Goal: Find specific page/section: Find specific page/section

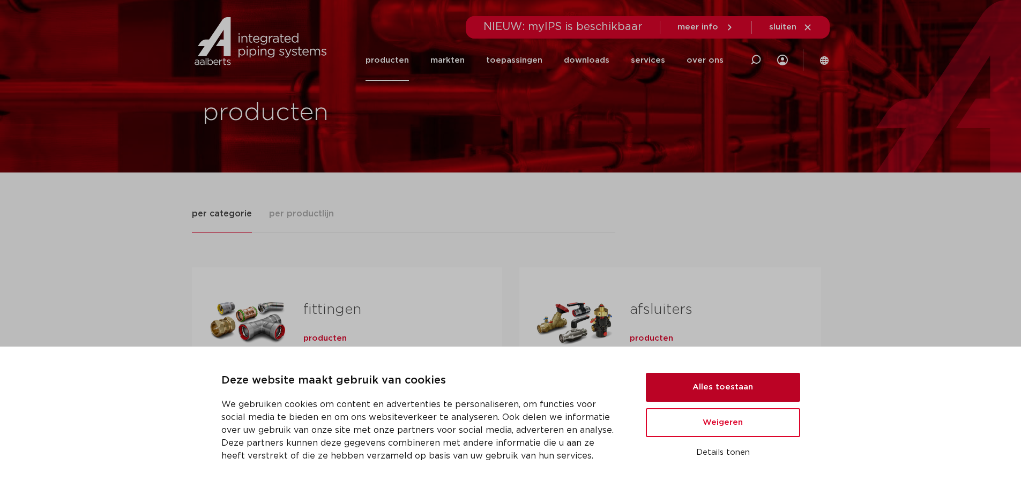
click at [728, 394] on button "Alles toestaan" at bounding box center [723, 387] width 154 height 29
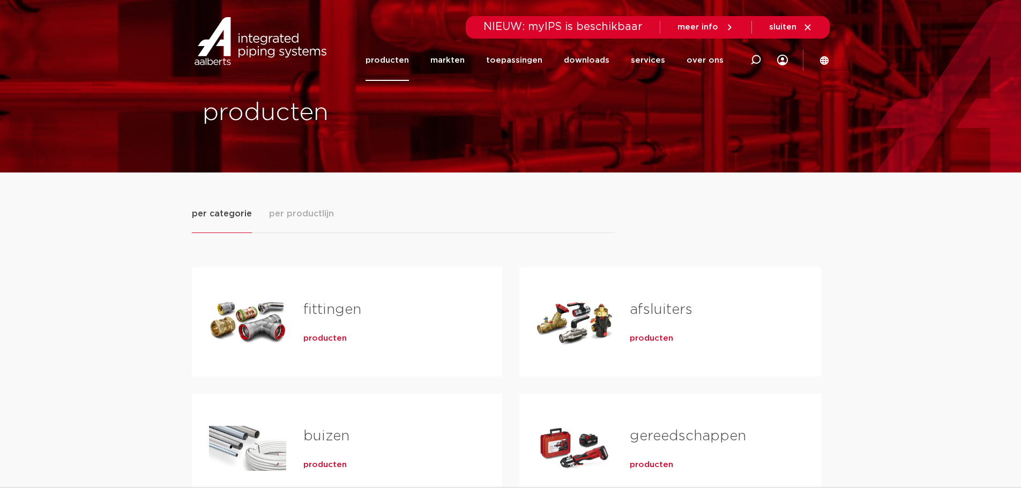
click at [332, 309] on link "fittingen" at bounding box center [332, 310] width 58 height 14
click at [311, 218] on span "per productlijn" at bounding box center [301, 213] width 65 height 13
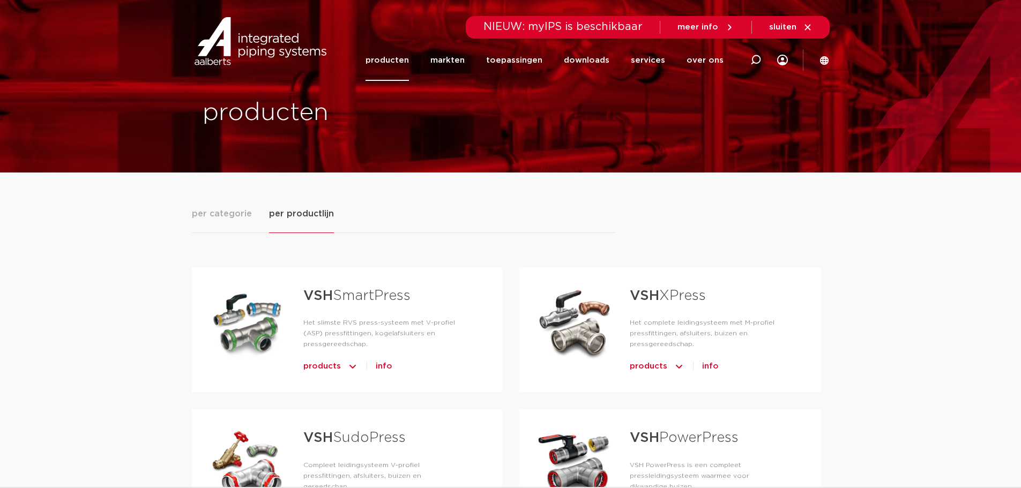
click at [350, 301] on link "VSH SmartPress" at bounding box center [356, 296] width 107 height 14
